Goal: Communication & Community: Answer question/provide support

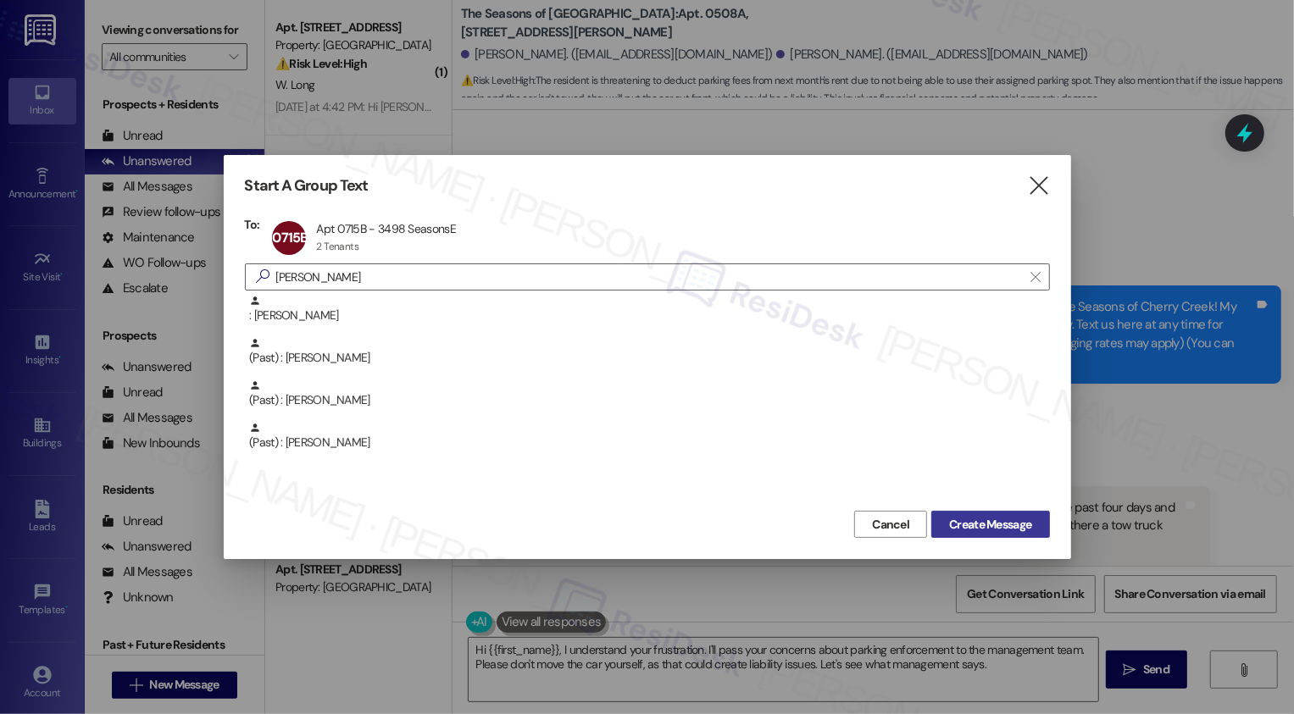
click at [1000, 528] on span "Create Message" at bounding box center [990, 525] width 82 height 18
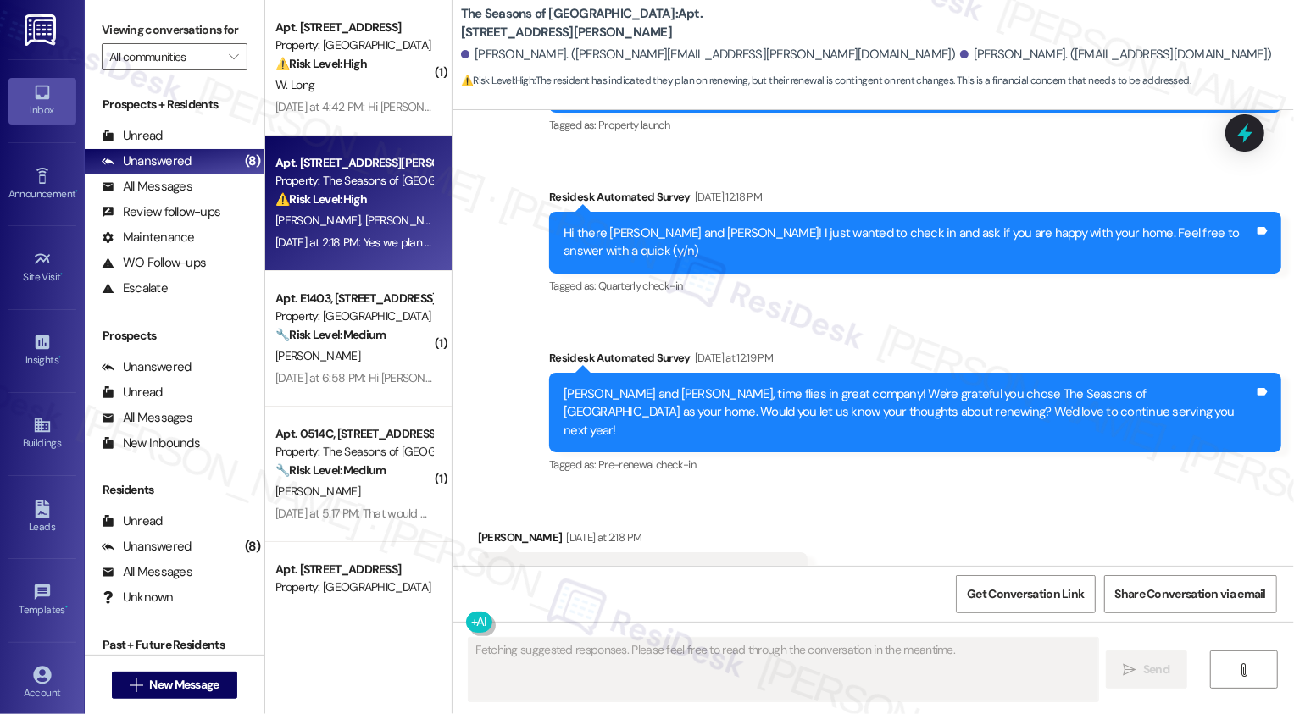
scroll to position [319, 0]
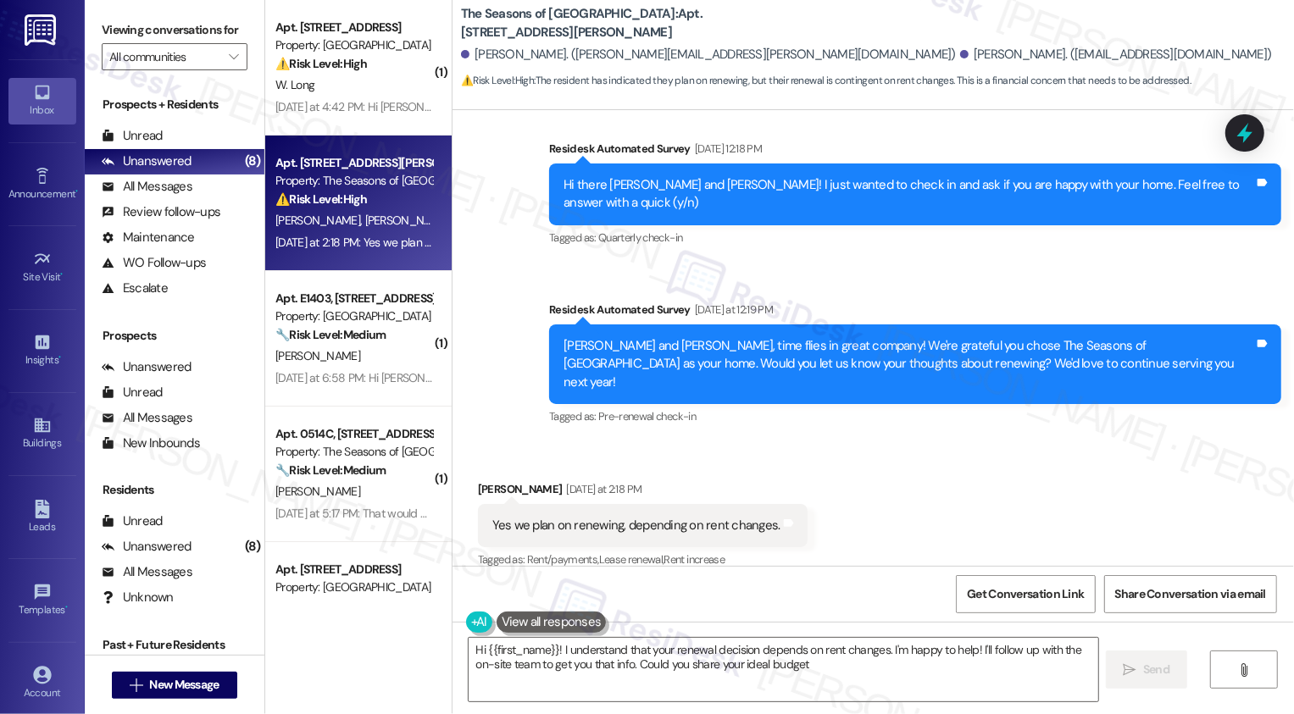
type textarea "Hi {{first_name}}! I understand that your renewal decision depends on rent chan…"
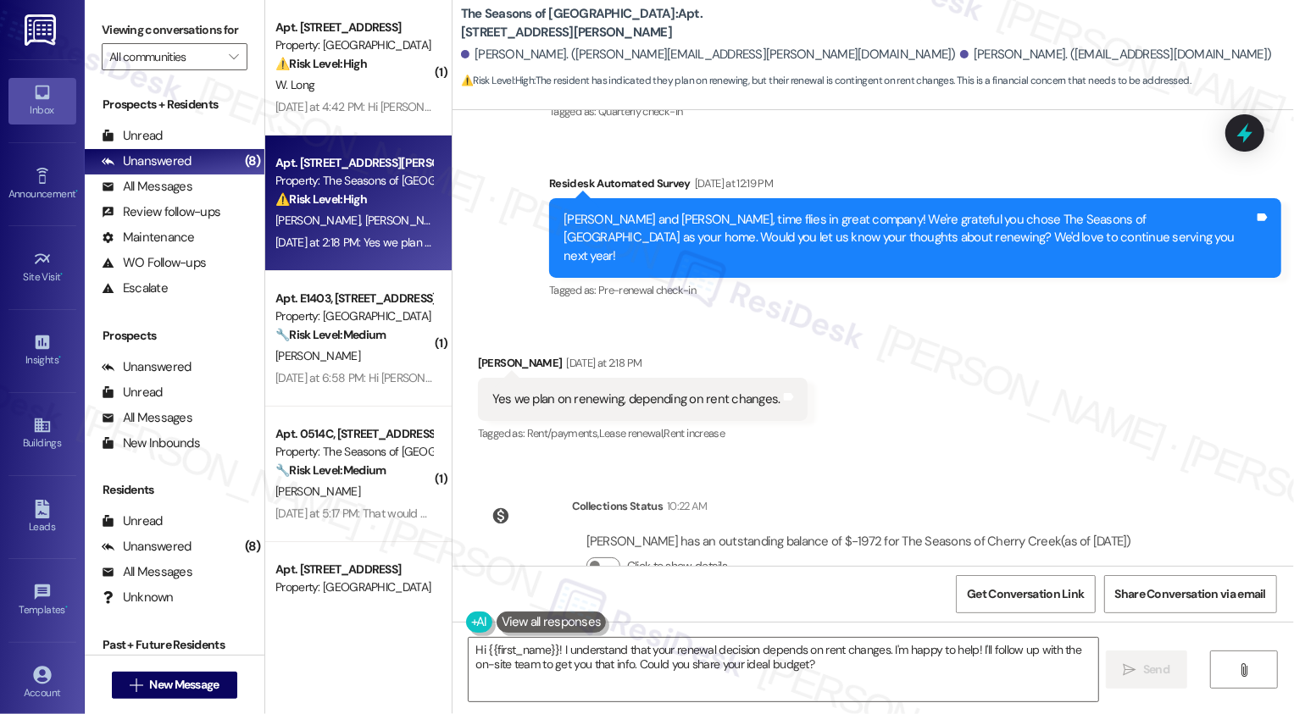
scroll to position [476, 0]
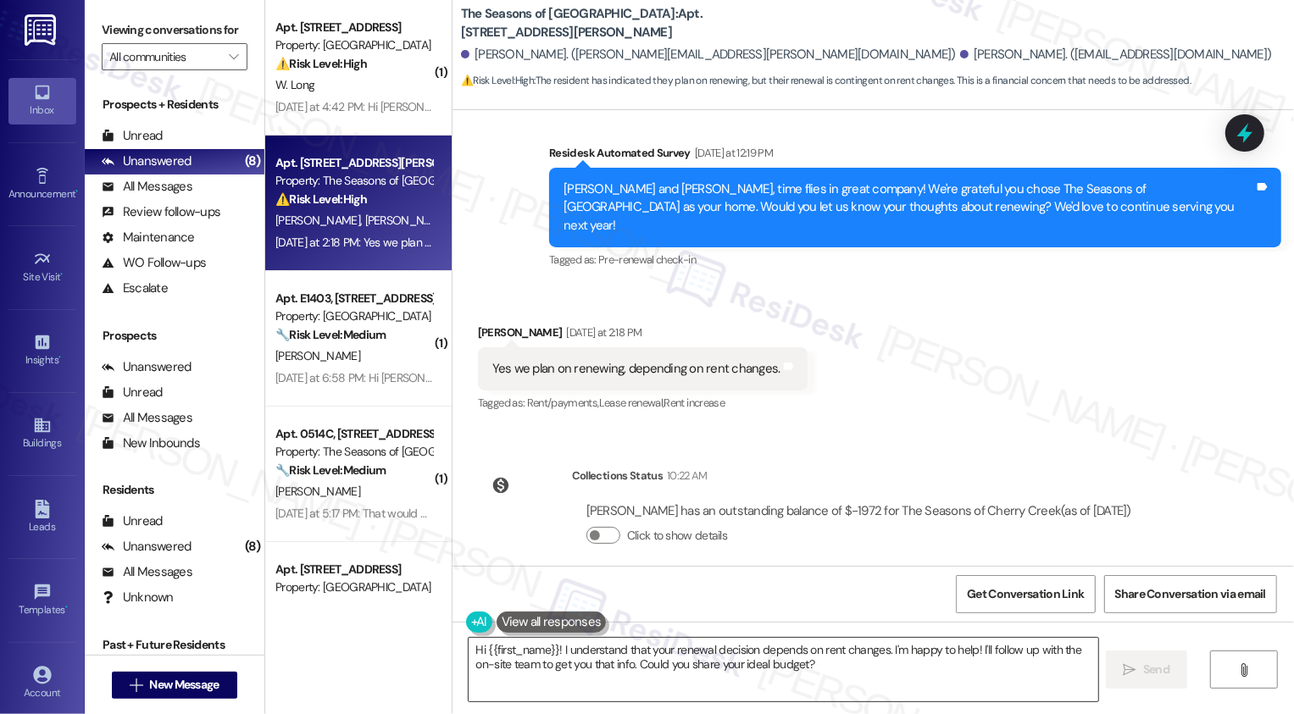
click at [665, 675] on textarea "Hi {{first_name}}! I understand that your renewal decision depends on rent chan…" at bounding box center [782, 670] width 629 height 64
click at [556, 649] on textarea "Hi {{first_name}}! I understand that your renewal decision depends on rent chan…" at bounding box center [782, 670] width 629 height 64
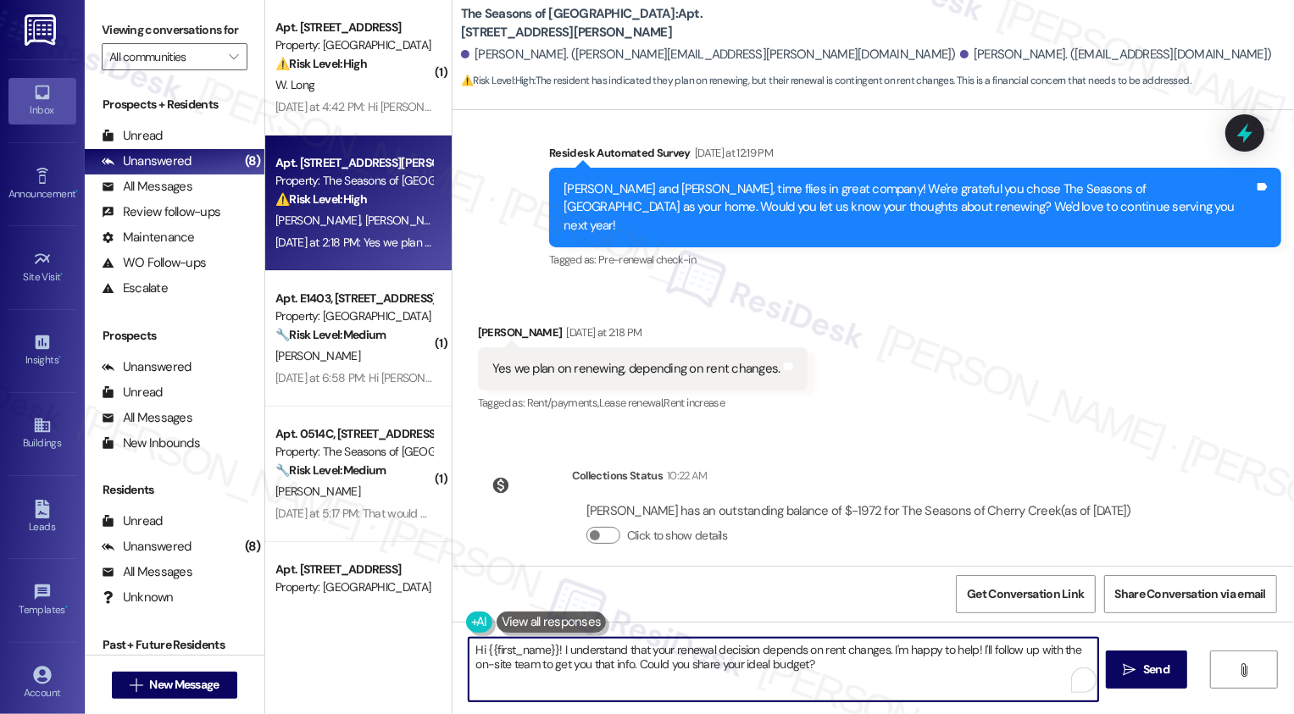
click at [586, 667] on textarea "Hi {{first_name}}! I understand that your renewal decision depends on rent chan…" at bounding box center [782, 670] width 629 height 64
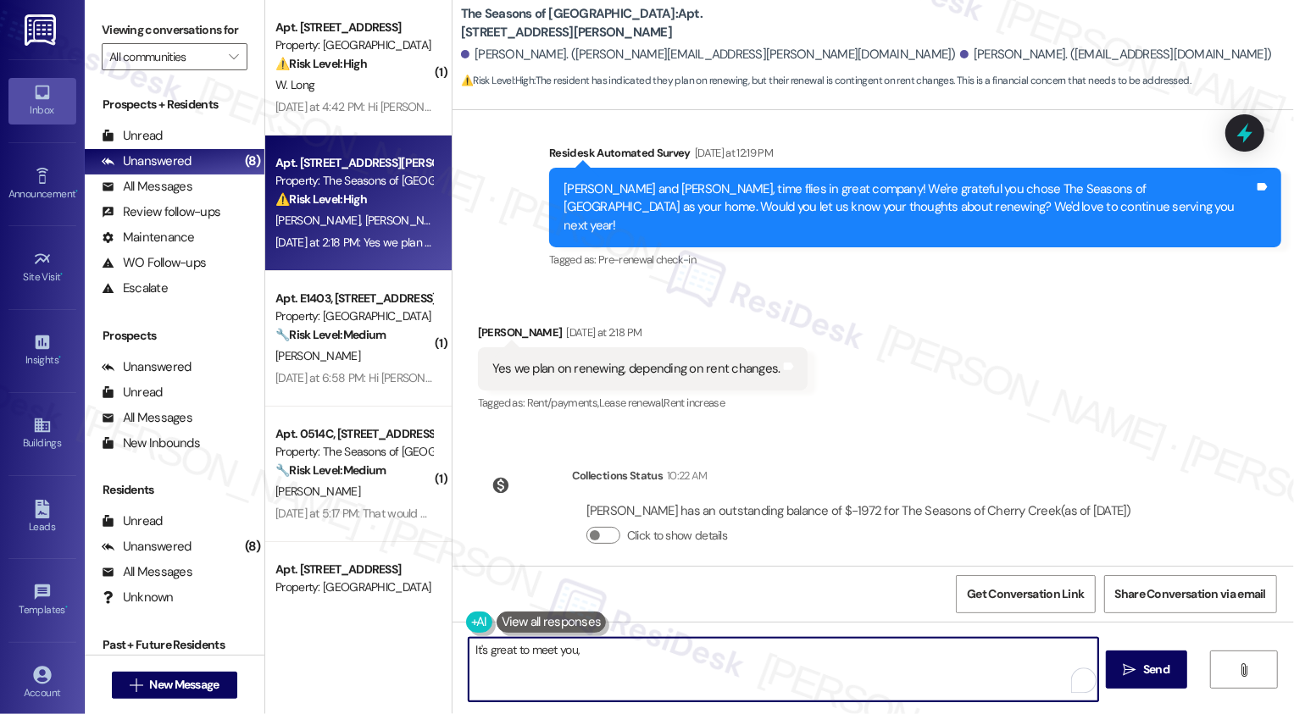
paste textarea "Thanks for letting me know! I totally understand that the renewal price will be…"
click at [482, 324] on div "[PERSON_NAME] [DATE] at 2:18 PM" at bounding box center [643, 336] width 330 height 24
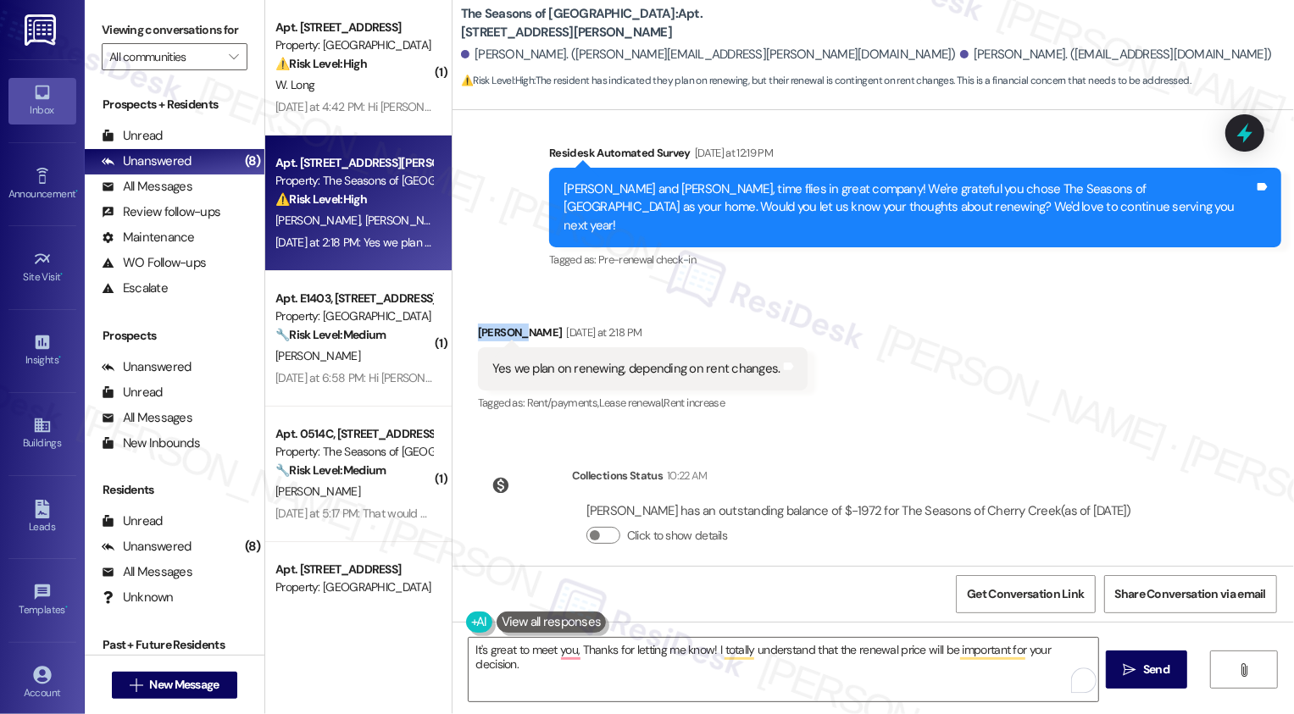
copy div "[PERSON_NAME]"
click at [572, 651] on textarea "It's great to meet you, Thanks for letting me know! I totally understand that t…" at bounding box center [782, 670] width 629 height 64
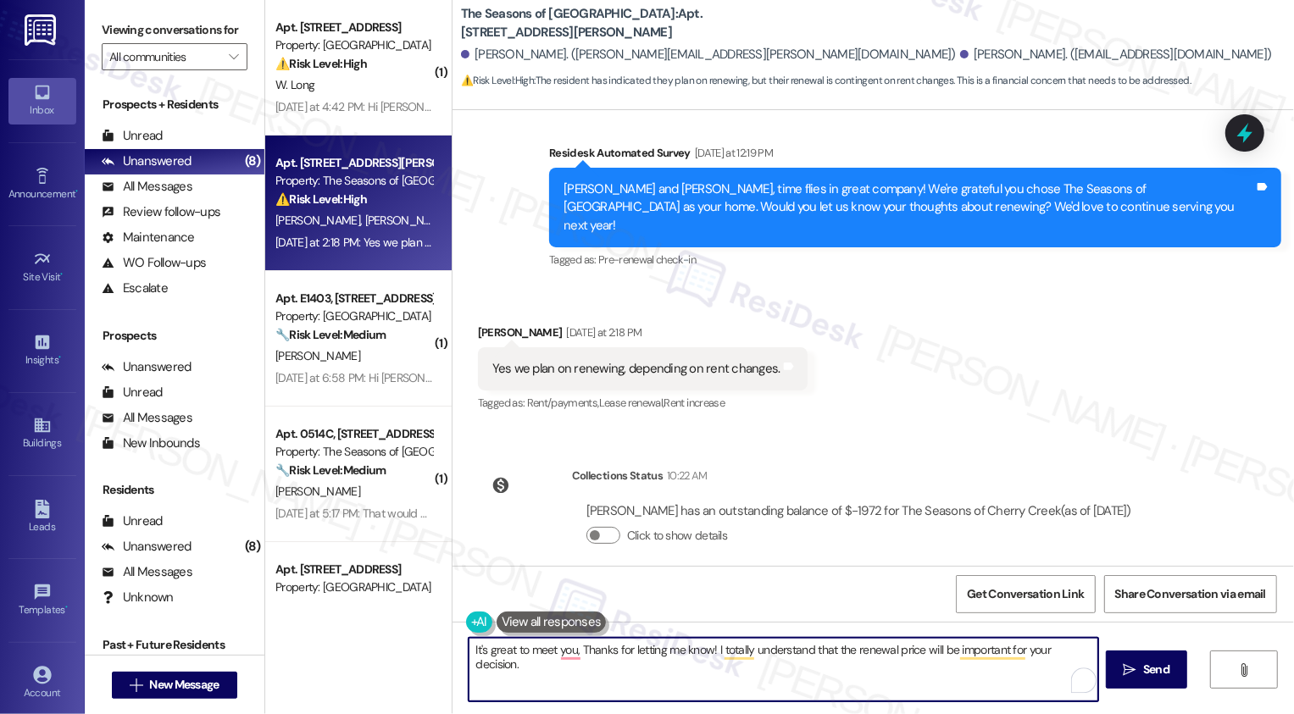
paste textarea "[PERSON_NAME]"
click at [529, 675] on textarea "It's great to meet you, [PERSON_NAME]! Thanks for letting me know! I totally un…" at bounding box center [782, 670] width 629 height 64
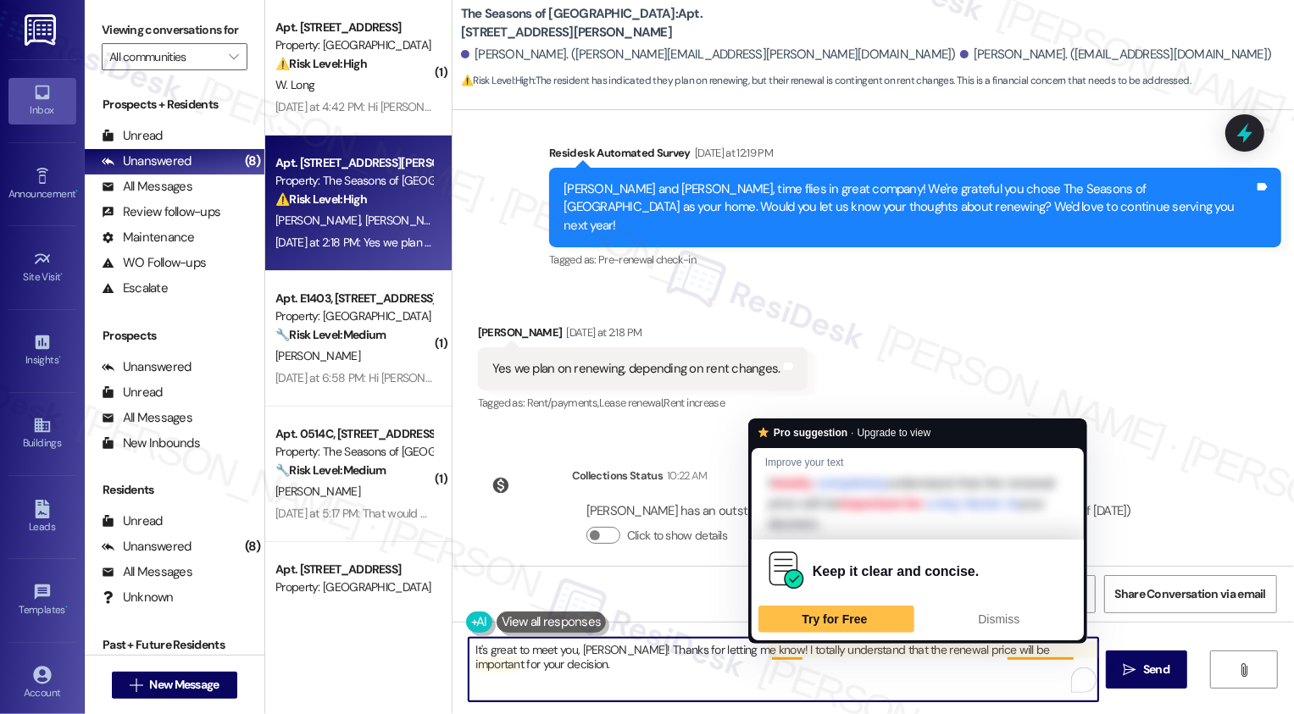
click at [756, 649] on textarea "It's great to meet you, [PERSON_NAME]! Thanks for letting me know! I totally un…" at bounding box center [782, 670] width 629 height 64
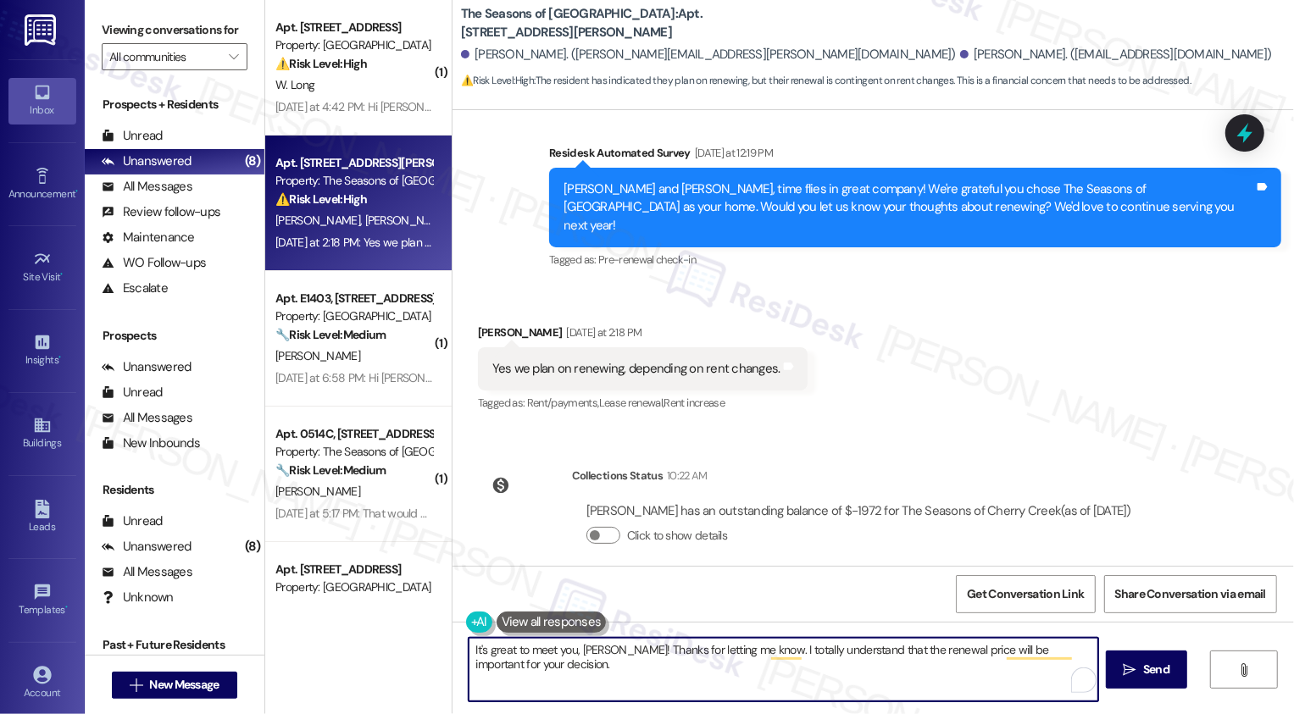
click at [736, 670] on textarea "It's great to meet you, [PERSON_NAME]! Thanks for letting me know. I totally un…" at bounding box center [782, 670] width 629 height 64
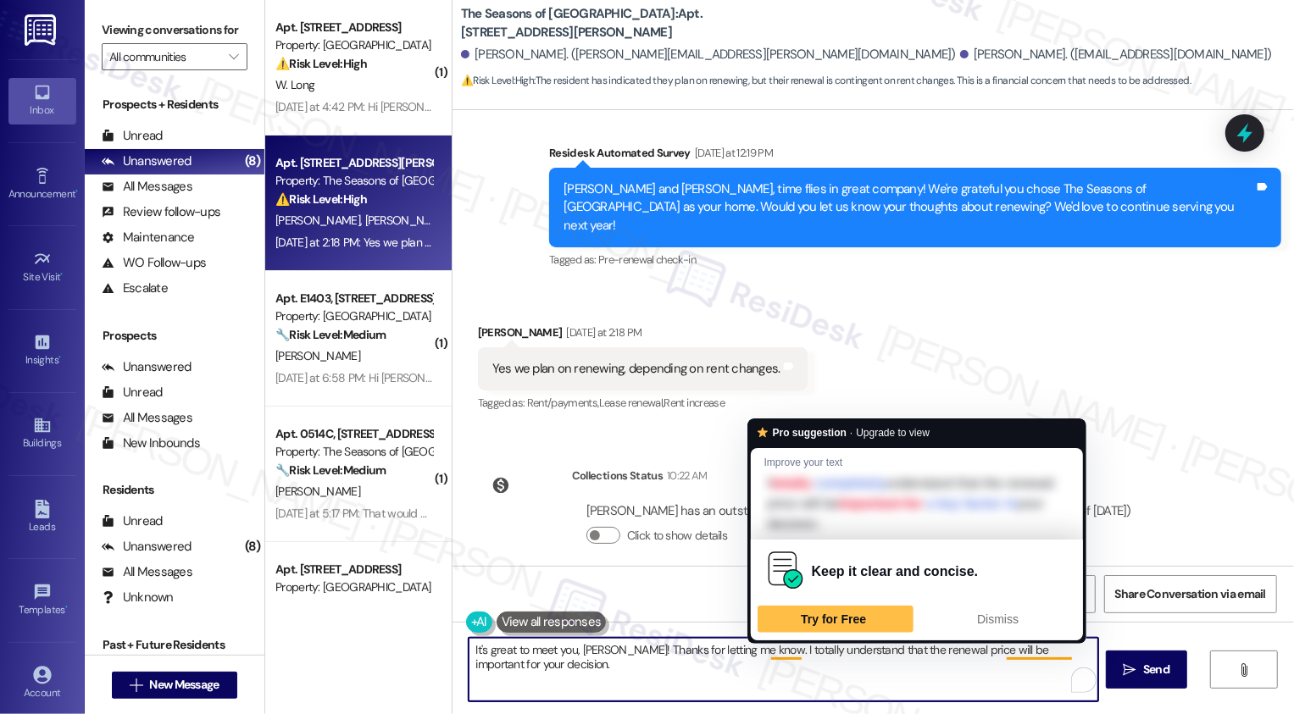
click at [792, 662] on textarea "It's great to meet you, [PERSON_NAME]! Thanks for letting me know. I totally un…" at bounding box center [782, 670] width 629 height 64
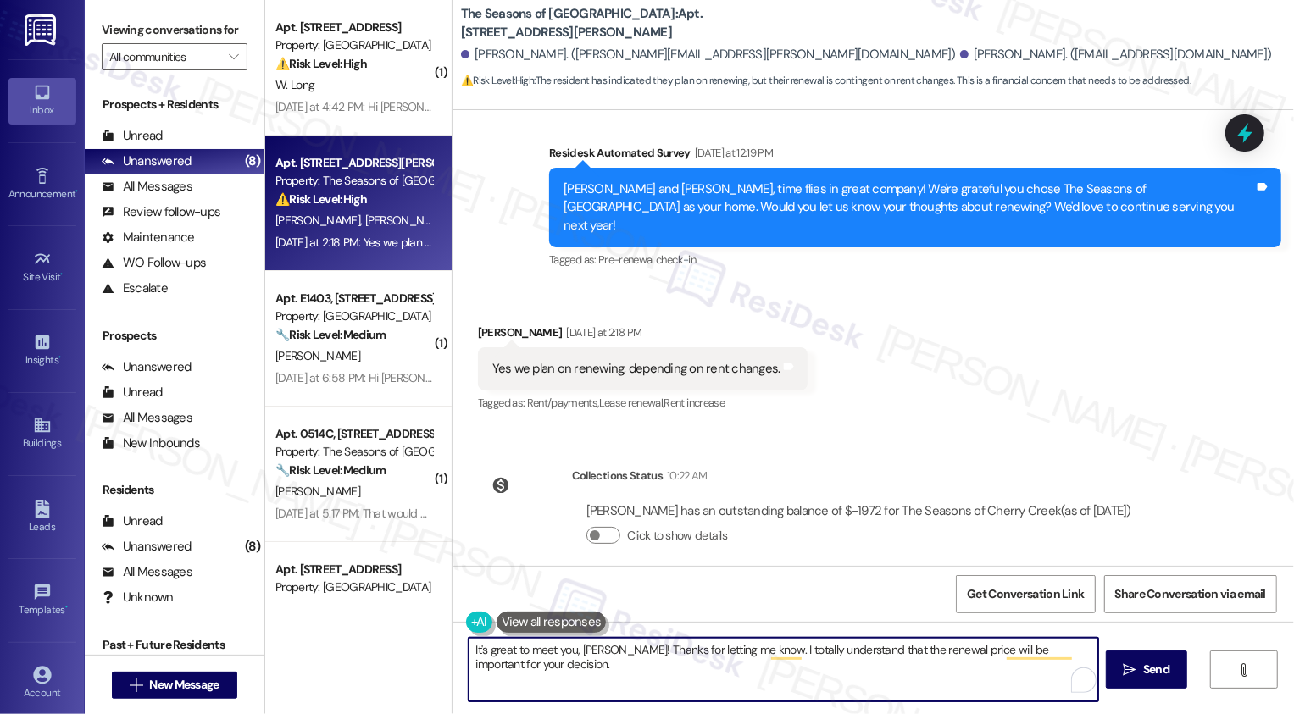
click at [901, 664] on textarea "It's great to meet you, [PERSON_NAME]! Thanks for letting me know. I totally un…" at bounding box center [782, 670] width 629 height 64
click at [899, 671] on textarea "It's great to meet you, [PERSON_NAME]! Thanks for letting me know. I totally un…" at bounding box center [782, 670] width 629 height 64
click at [630, 668] on textarea "It's great to meet you, [PERSON_NAME]! Thanks for letting me know. I totally un…" at bounding box center [782, 670] width 629 height 64
paste textarea "If you don't mind me asking, how has your experience been so far? Has the prope…"
click at [740, 657] on textarea "It's great to meet you, [PERSON_NAME]! Thanks for letting me know. I totally un…" at bounding box center [782, 670] width 629 height 64
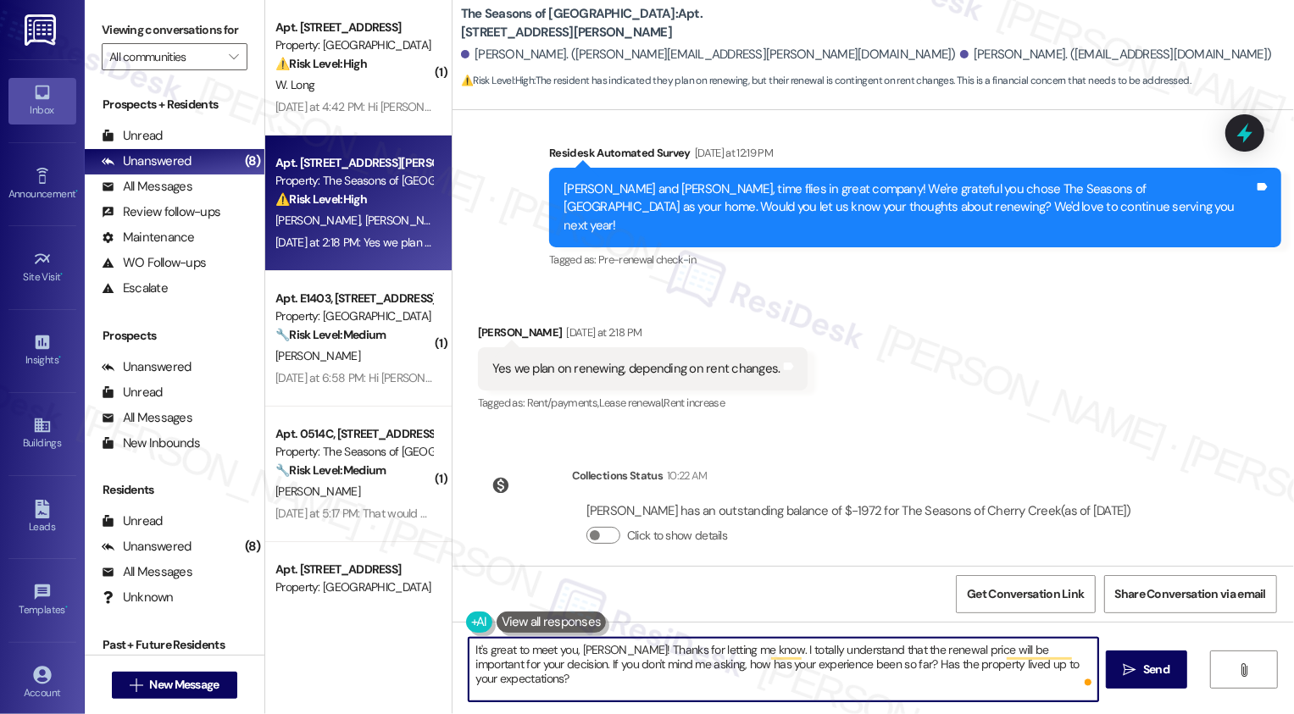
click at [740, 657] on textarea "It's great to meet you, [PERSON_NAME]! Thanks for letting me know. I totally un…" at bounding box center [782, 670] width 629 height 64
type textarea "It's great to meet you, [PERSON_NAME]! Thanks for your interest in renewing. I …"
